Goal: Task Accomplishment & Management: Manage account settings

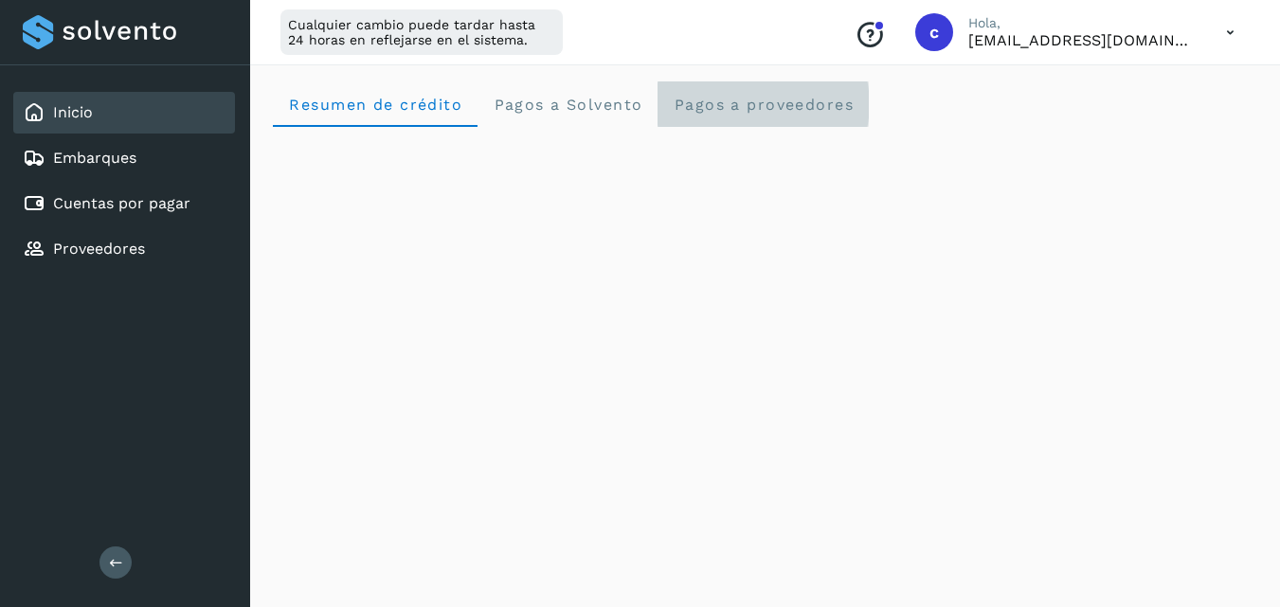
click at [754, 103] on span "Pagos a proveedores" at bounding box center [763, 105] width 181 height 18
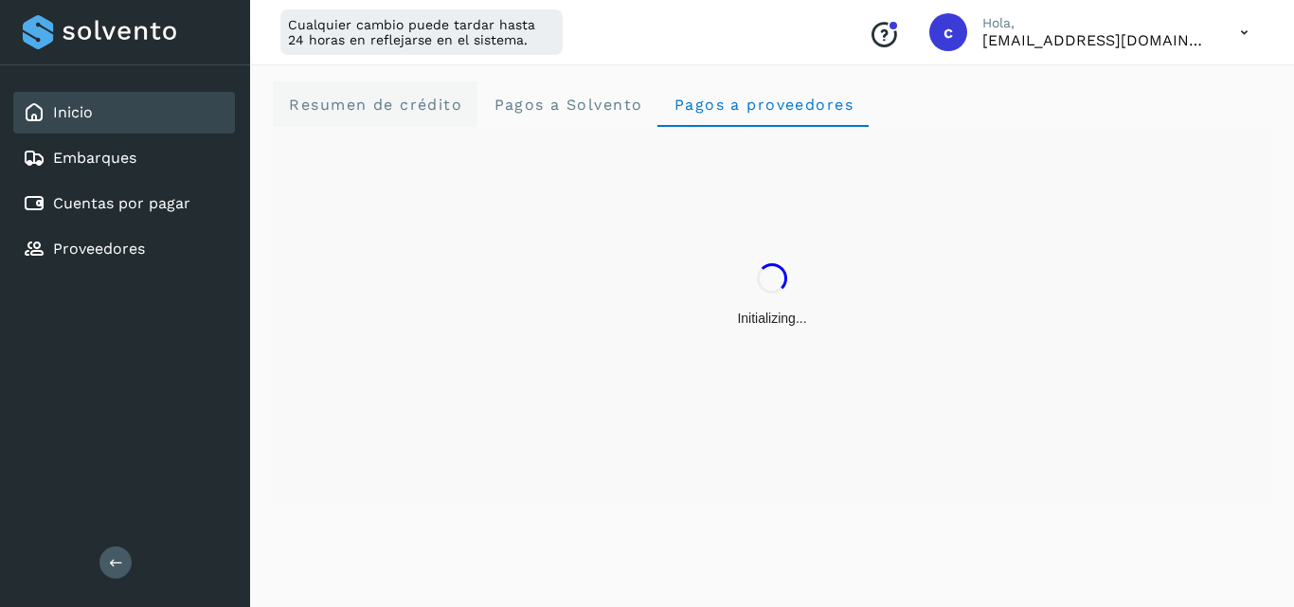
click at [344, 105] on span "Resumen de crédito" at bounding box center [375, 105] width 174 height 18
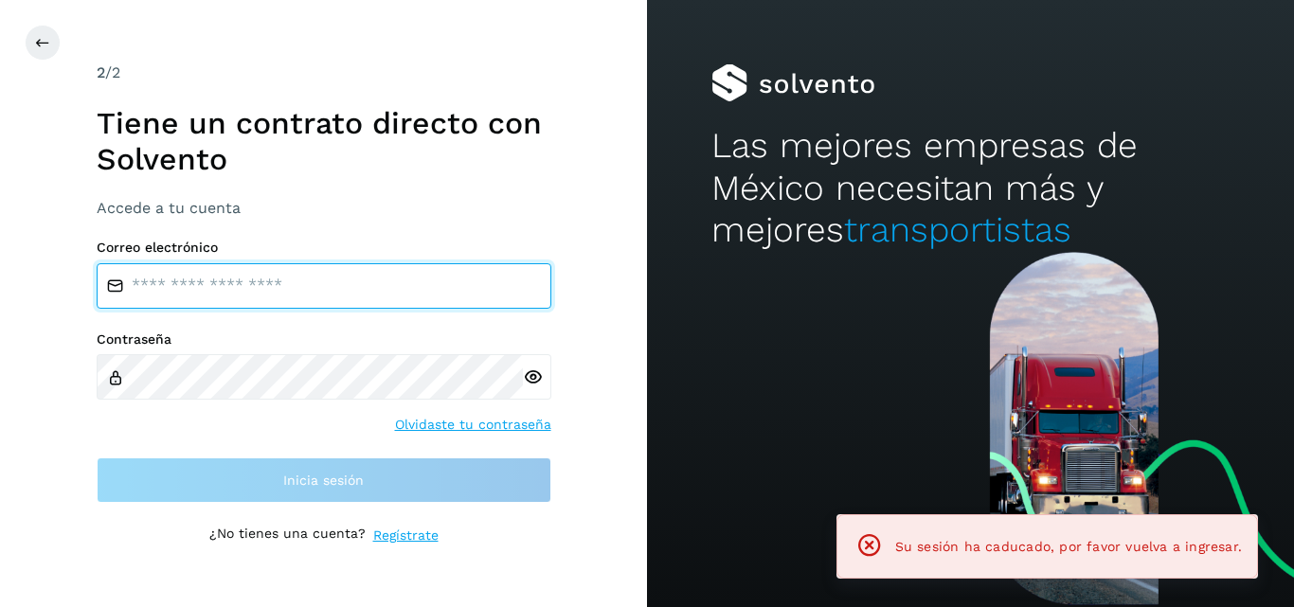
click at [352, 287] on input "email" at bounding box center [324, 285] width 455 height 45
type input "**********"
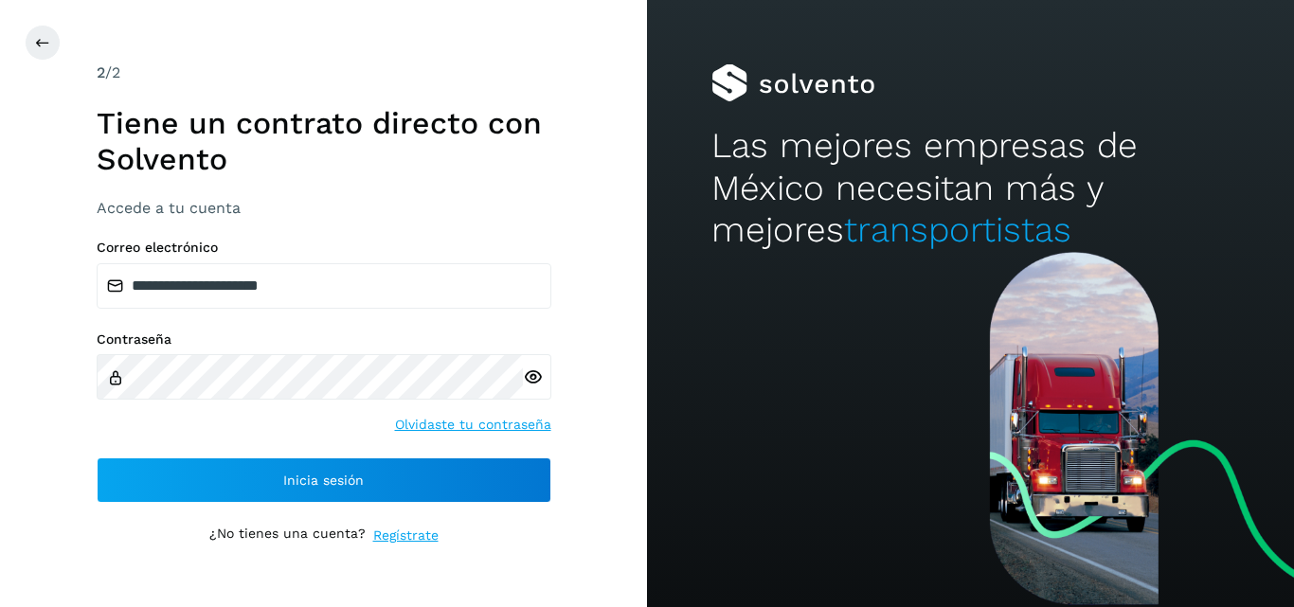
click at [532, 371] on icon at bounding box center [533, 378] width 20 height 20
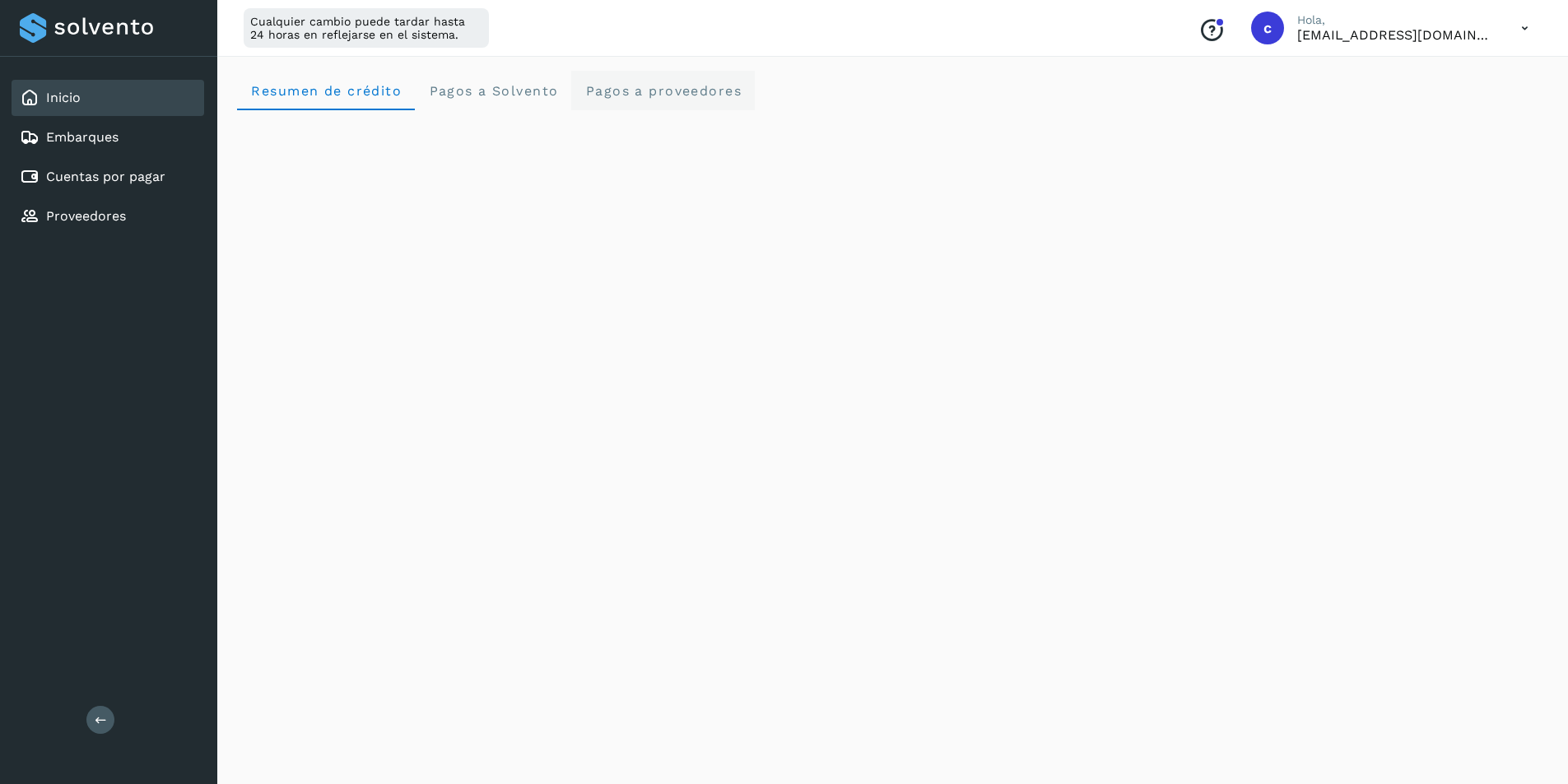
click at [601, 102] on proveedores "Pagos a proveedores" at bounding box center [663, 89] width 183 height 39
click at [345, 92] on span "Resumen de crédito" at bounding box center [326, 91] width 151 height 16
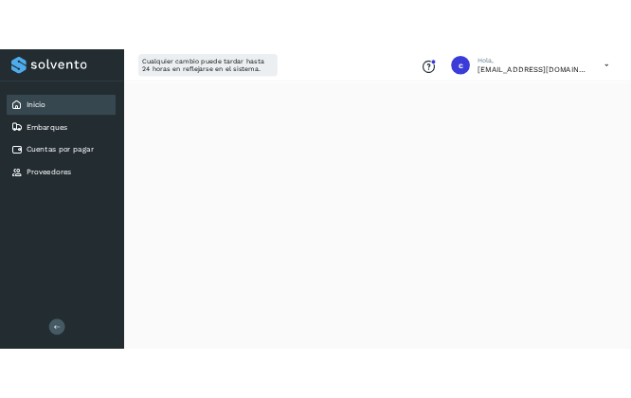
scroll to position [508, 0]
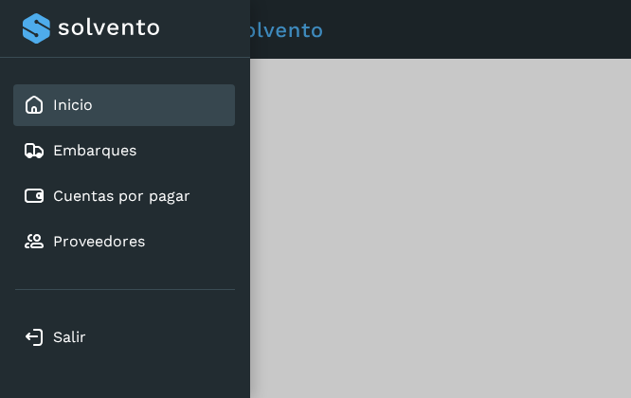
click at [511, 182] on div at bounding box center [315, 199] width 631 height 398
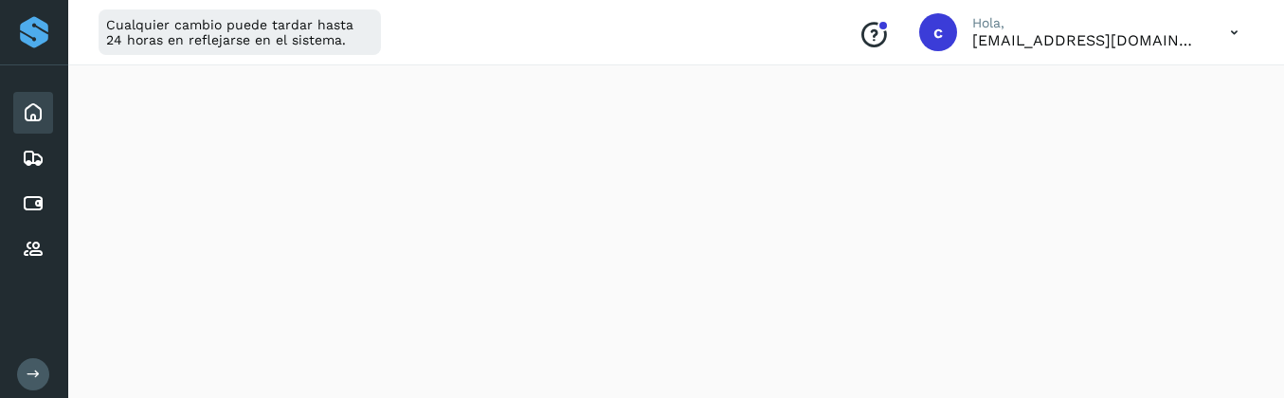
scroll to position [0, 0]
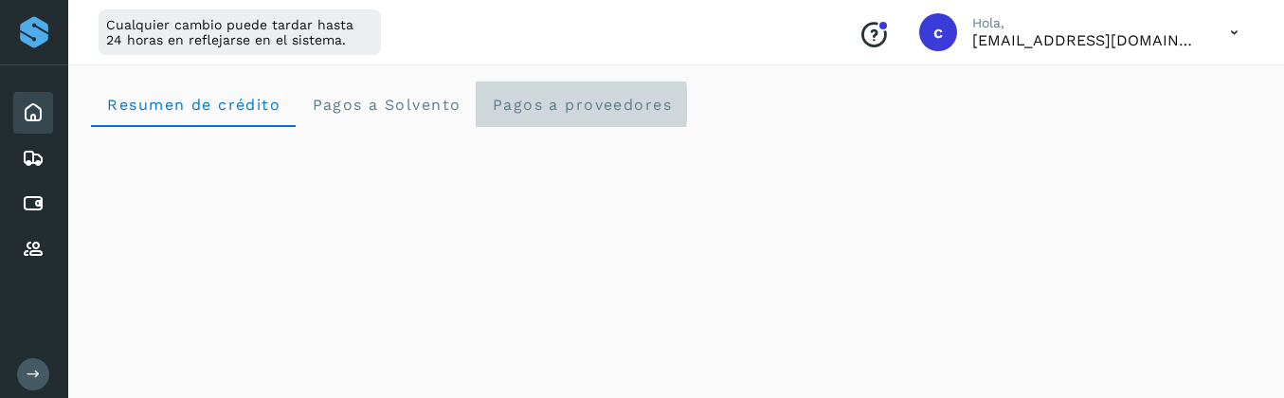
click at [624, 101] on span "Pagos a proveedores" at bounding box center [581, 105] width 181 height 18
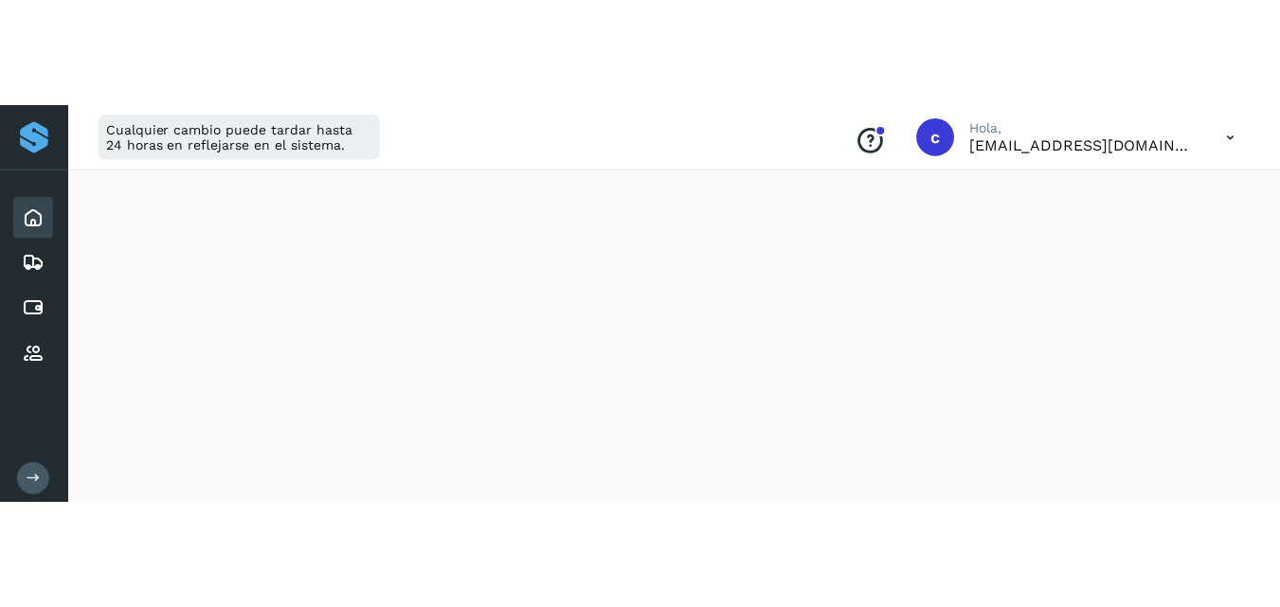
scroll to position [867, 0]
